Goal: Find specific page/section: Find specific page/section

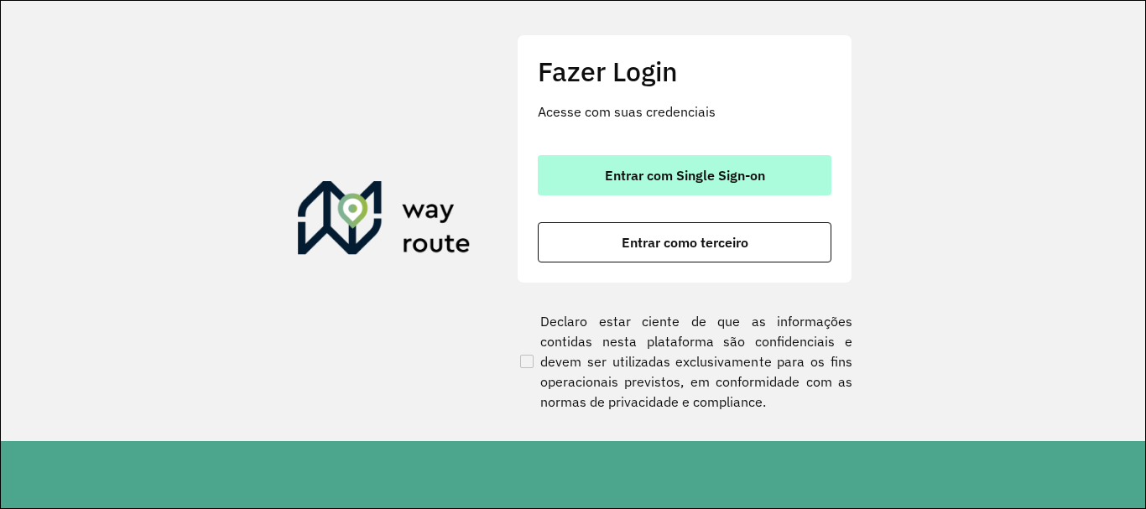
click at [621, 174] on span "Entrar com Single Sign-on" at bounding box center [685, 175] width 160 height 13
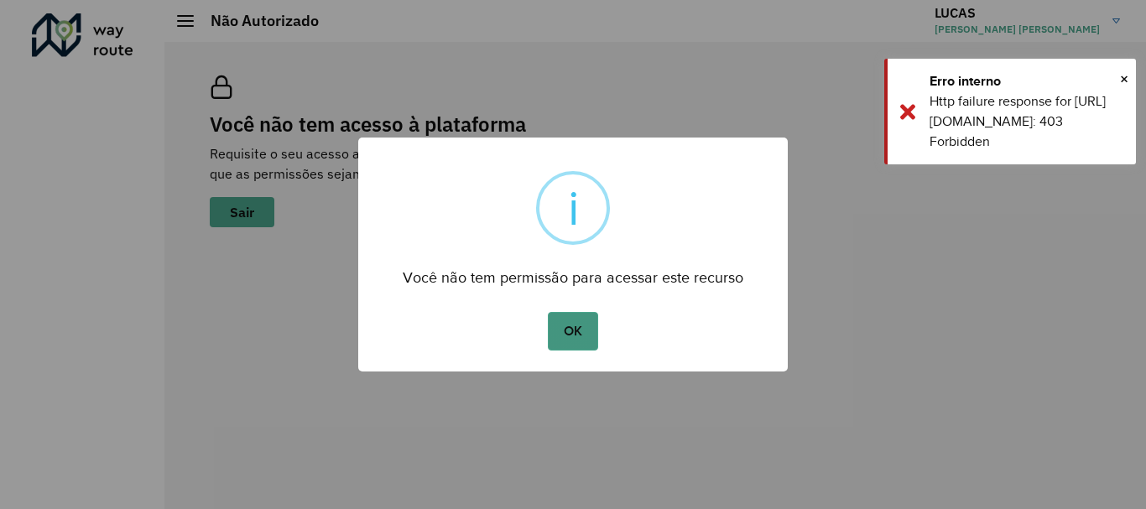
click at [559, 328] on button "OK" at bounding box center [572, 331] width 49 height 39
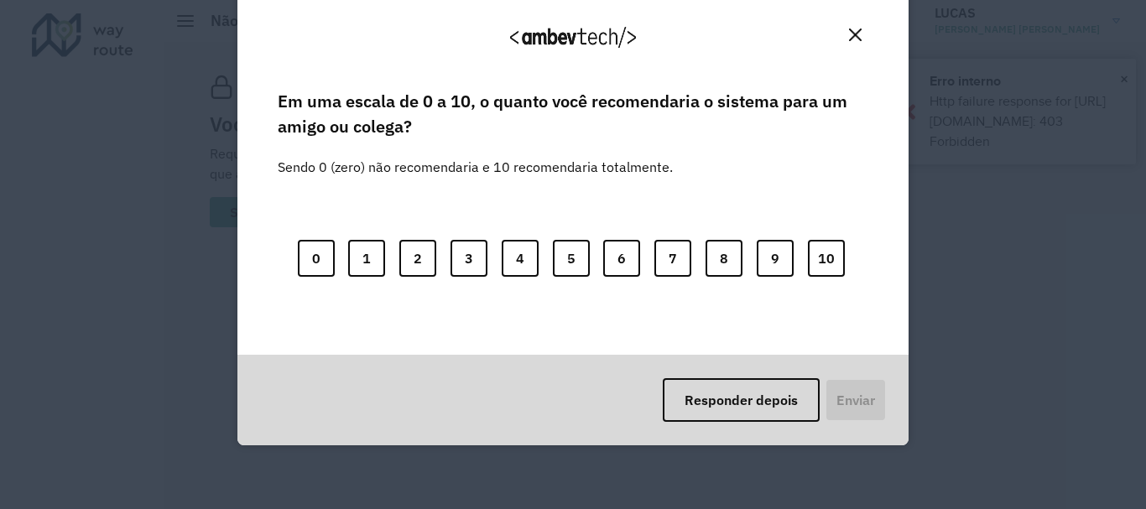
click at [863, 41] on button "Close" at bounding box center [855, 35] width 26 height 26
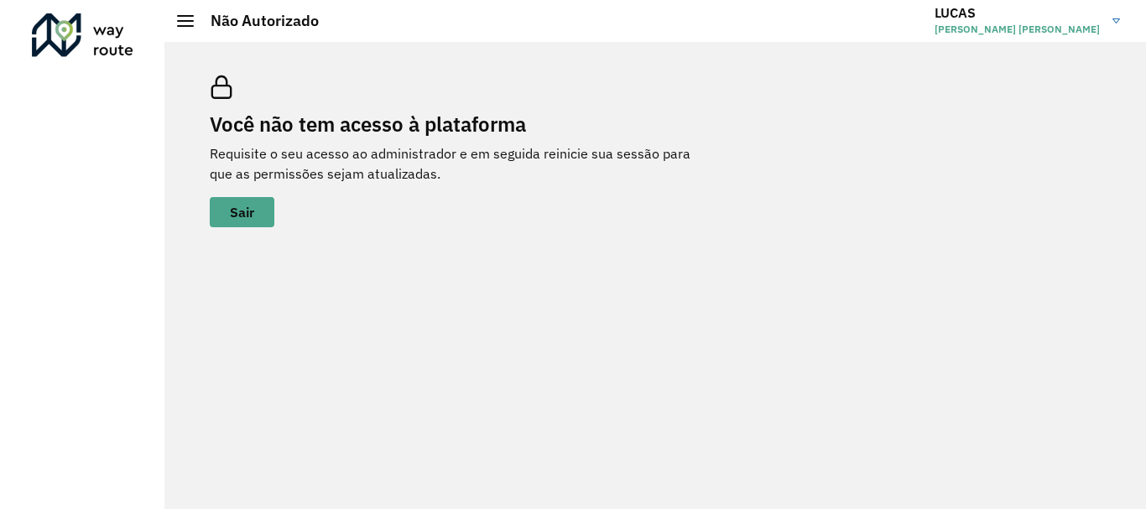
click at [938, 108] on div "Você não tem acesso à plataforma Requisite o seu acesso ao administrador e em s…" at bounding box center [655, 151] width 931 height 192
